Goal: Task Accomplishment & Management: Manage account settings

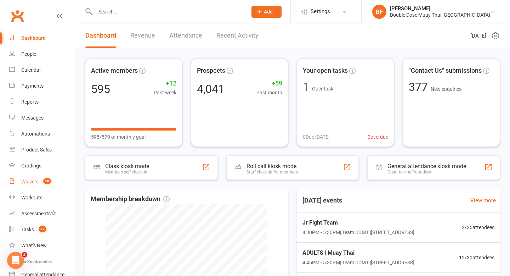
click at [35, 180] on div "Waivers" at bounding box center [29, 181] width 17 height 6
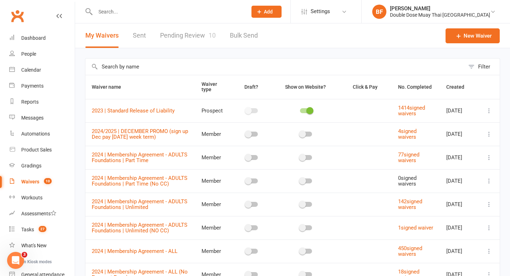
click at [181, 36] on link "Pending Review 10" at bounding box center [188, 35] width 56 height 24
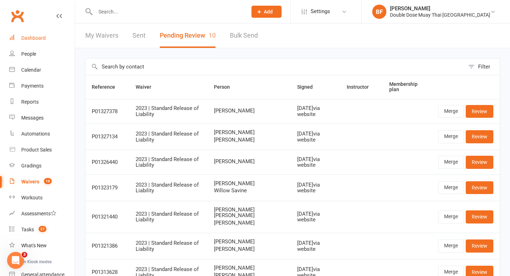
click at [26, 39] on div "Dashboard" at bounding box center [33, 38] width 24 height 6
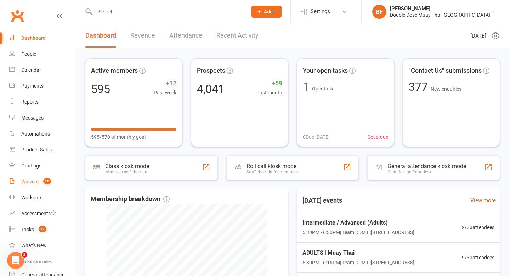
click at [36, 177] on link "Waivers 10" at bounding box center [42, 182] width 66 height 16
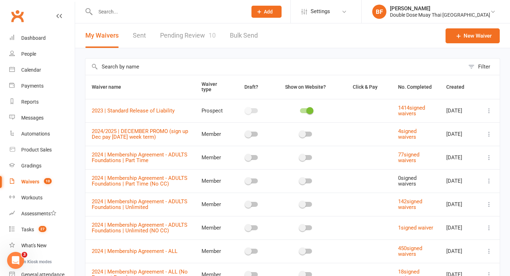
click at [173, 30] on link "Pending Review 10" at bounding box center [188, 35] width 56 height 24
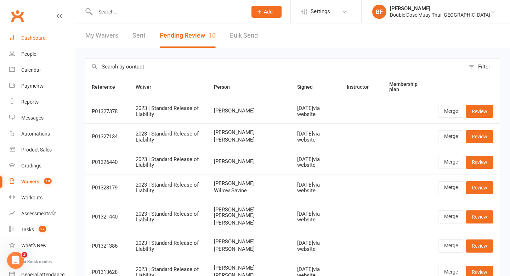
click at [37, 34] on link "Dashboard" at bounding box center [42, 38] width 66 height 16
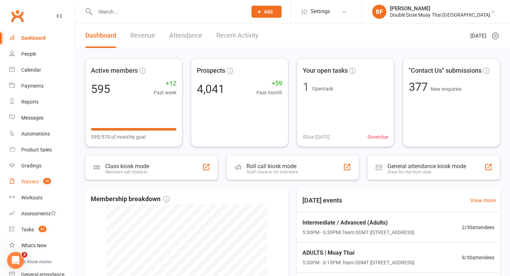
click at [26, 183] on div "Waivers" at bounding box center [29, 181] width 17 height 6
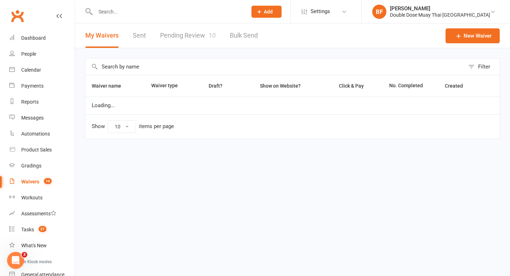
click at [203, 35] on link "Pending Review 10" at bounding box center [188, 35] width 56 height 24
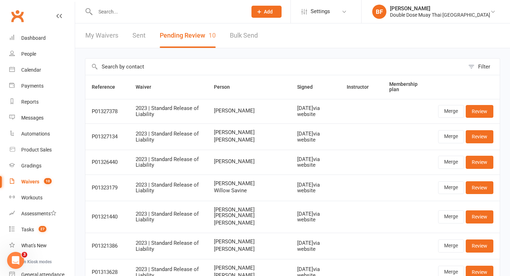
click at [127, 11] on input "text" at bounding box center [167, 12] width 149 height 10
paste input "[PERSON_NAME]"
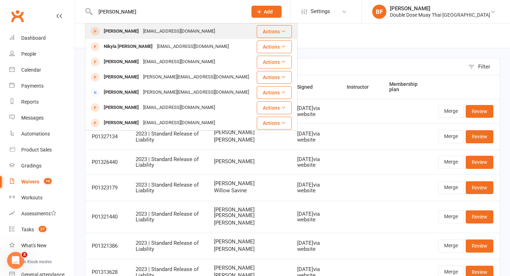
type input "[PERSON_NAME]"
click at [155, 32] on div "[EMAIL_ADDRESS][DOMAIN_NAME]" at bounding box center [179, 31] width 76 height 10
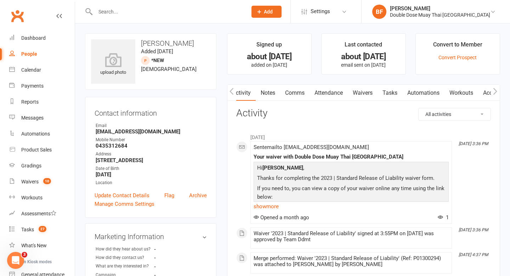
scroll to position [0, 0]
click at [363, 93] on link "Waivers" at bounding box center [362, 93] width 30 height 16
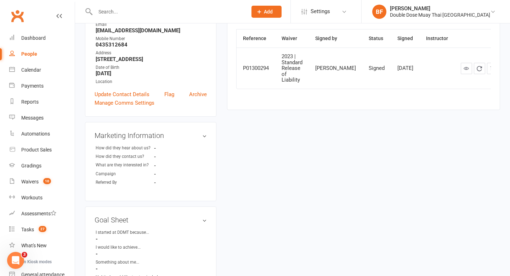
scroll to position [358, 0]
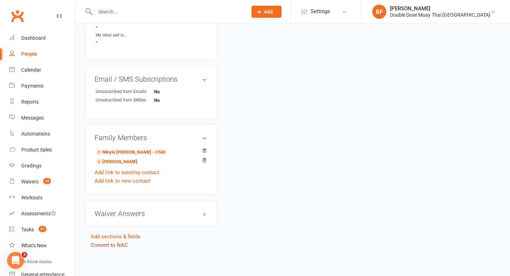
click at [114, 244] on link "Convert to NAC" at bounding box center [109, 245] width 37 height 6
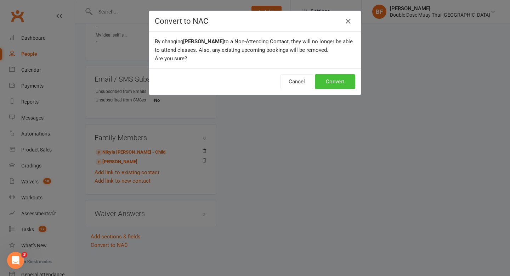
click at [323, 83] on button "Convert" at bounding box center [335, 81] width 40 height 15
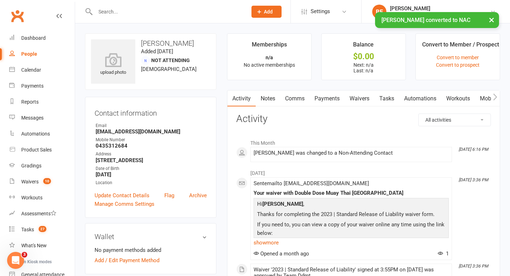
click at [352, 104] on link "Waivers" at bounding box center [360, 98] width 30 height 16
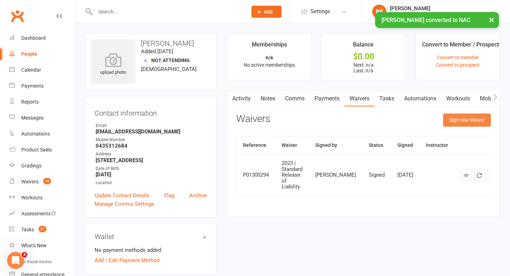
click at [454, 120] on button "Sign new Waiver" at bounding box center [467, 119] width 48 height 13
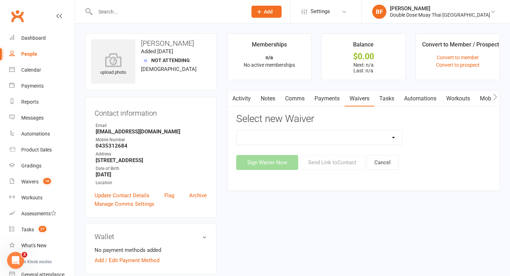
click at [321, 140] on select "2023 | Standard Release of Liability 2024/2025 | DECEMBER PROMO (sign up Dec pa…" at bounding box center [320, 137] width 166 height 14
select select "12187"
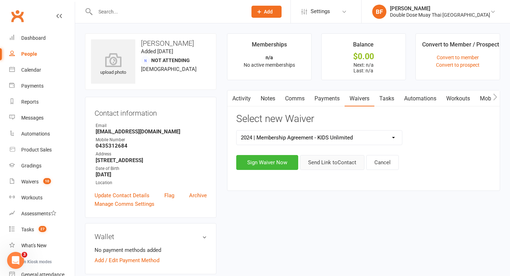
click at [334, 164] on button "Send Link to Contact" at bounding box center [332, 162] width 64 height 15
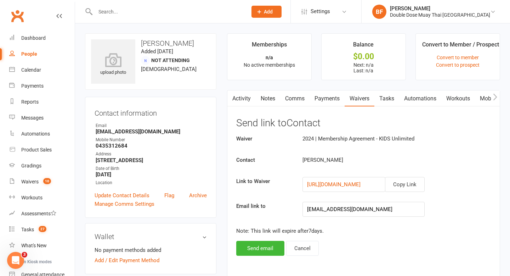
click at [256, 257] on div "Activity Notes Comms Payments Waivers Tasks Automations Workouts Mobile App Acc…" at bounding box center [363, 186] width 273 height 193
click at [258, 244] on button "Send email" at bounding box center [260, 247] width 48 height 15
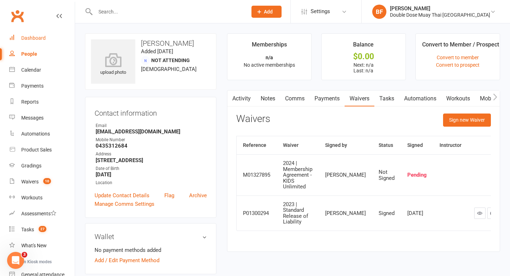
click at [30, 42] on link "Dashboard" at bounding box center [42, 38] width 66 height 16
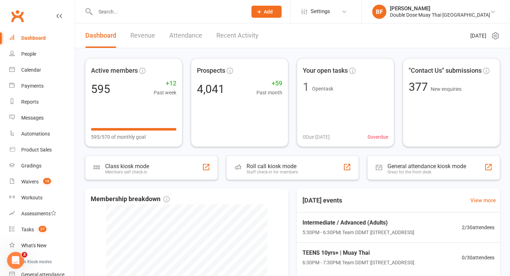
click at [237, 39] on link "Recent Activity" at bounding box center [237, 35] width 42 height 24
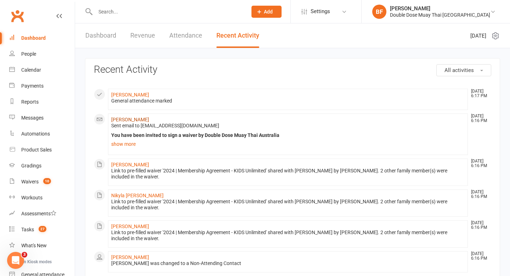
click at [139, 117] on link "[PERSON_NAME]" at bounding box center [130, 120] width 38 height 6
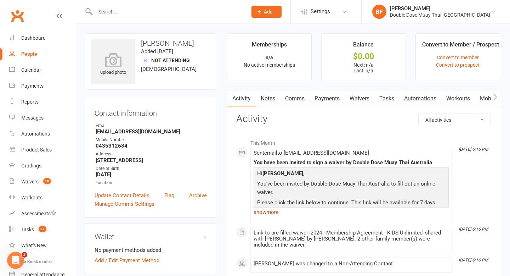
click at [258, 214] on link "show more" at bounding box center [351, 212] width 195 height 10
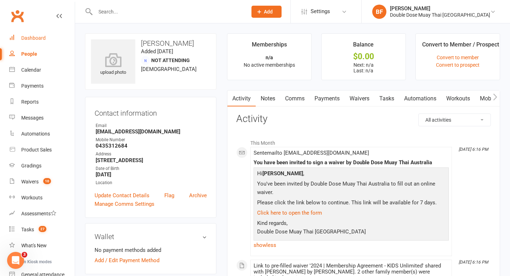
click at [35, 45] on link "Dashboard" at bounding box center [42, 38] width 66 height 16
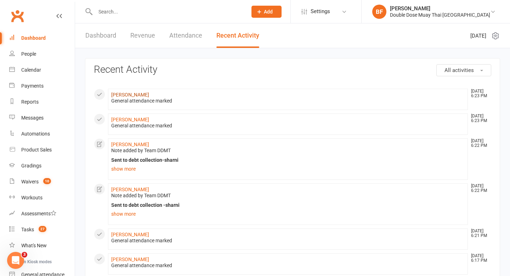
click at [129, 94] on link "[PERSON_NAME]" at bounding box center [130, 95] width 38 height 6
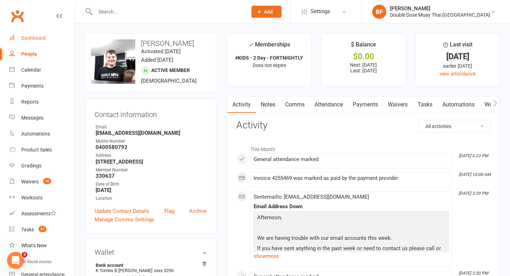
click at [25, 39] on div "Dashboard" at bounding box center [33, 38] width 24 height 6
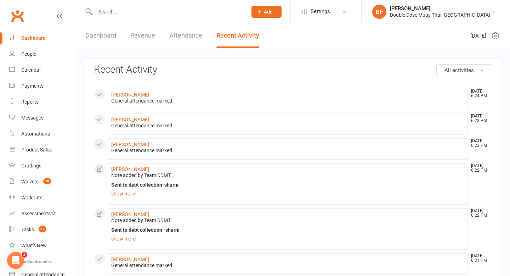
click at [131, 13] on input "text" at bounding box center [167, 12] width 149 height 10
type input "s"
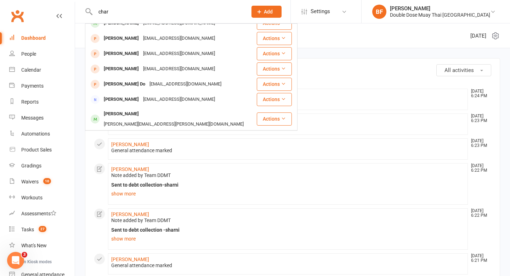
scroll to position [117, 0]
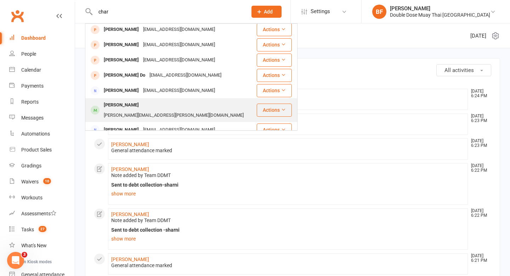
type input "char"
click at [147, 102] on div "[PERSON_NAME] [PERSON_NAME][EMAIL_ADDRESS][PERSON_NAME][DOMAIN_NAME]" at bounding box center [171, 109] width 170 height 23
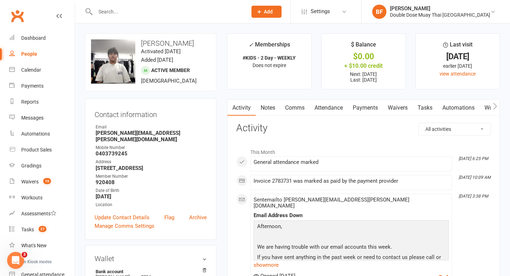
click at [126, 10] on input "text" at bounding box center [167, 12] width 149 height 10
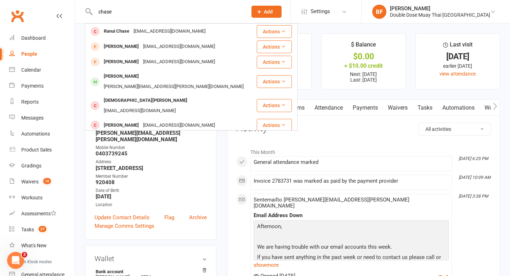
type input "chase"
click at [143, 135] on div "[EMAIL_ADDRESS][DOMAIN_NAME]" at bounding box center [179, 140] width 76 height 10
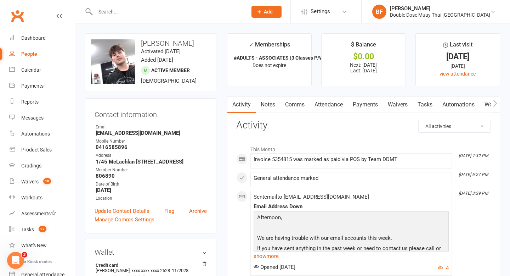
click at [124, 11] on input "text" at bounding box center [167, 12] width 149 height 10
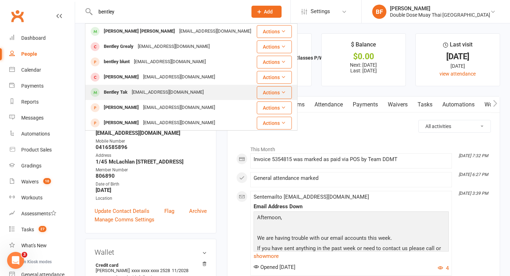
type input "bentley"
click at [171, 88] on div "[EMAIL_ADDRESS][DOMAIN_NAME]" at bounding box center [168, 92] width 76 height 10
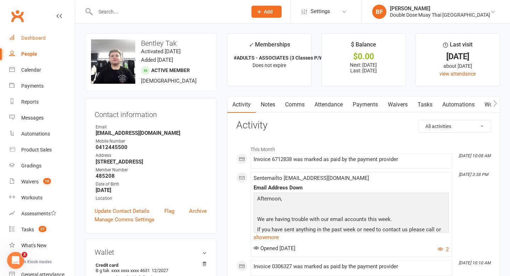
click at [42, 38] on div "Dashboard" at bounding box center [33, 38] width 24 height 6
